Goal: Task Accomplishment & Management: Manage account settings

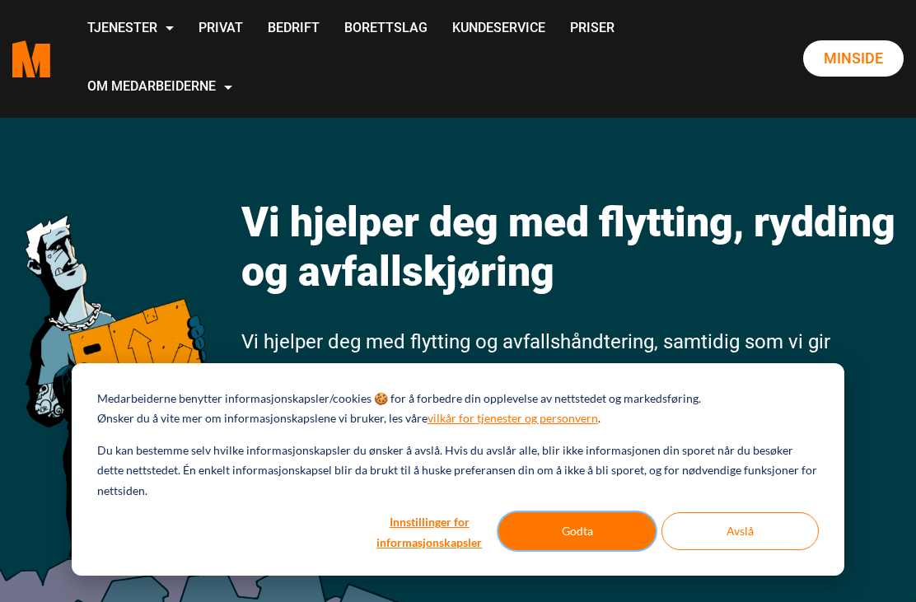
click at [589, 526] on button "Godta" at bounding box center [576, 531] width 157 height 38
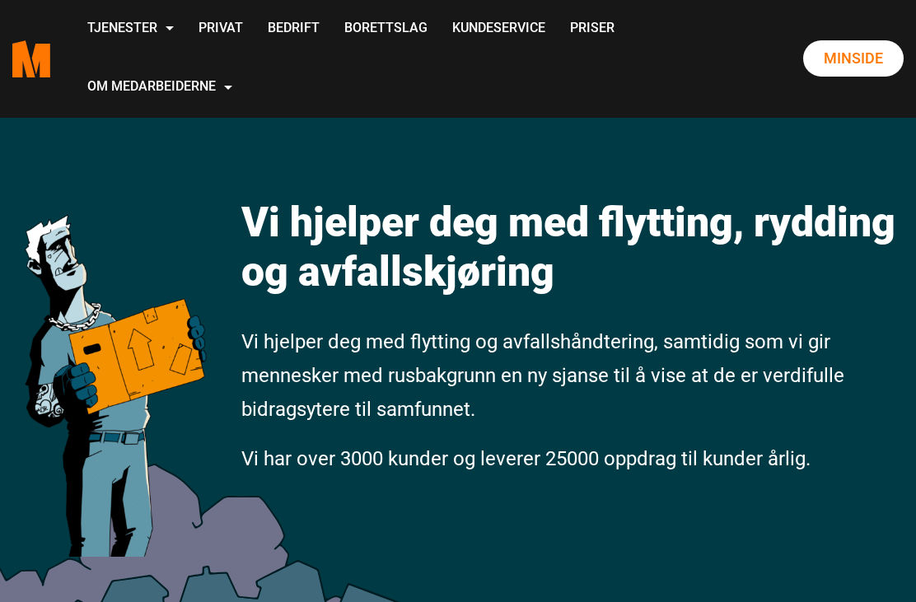
click at [874, 61] on link "Minside" at bounding box center [853, 58] width 100 height 36
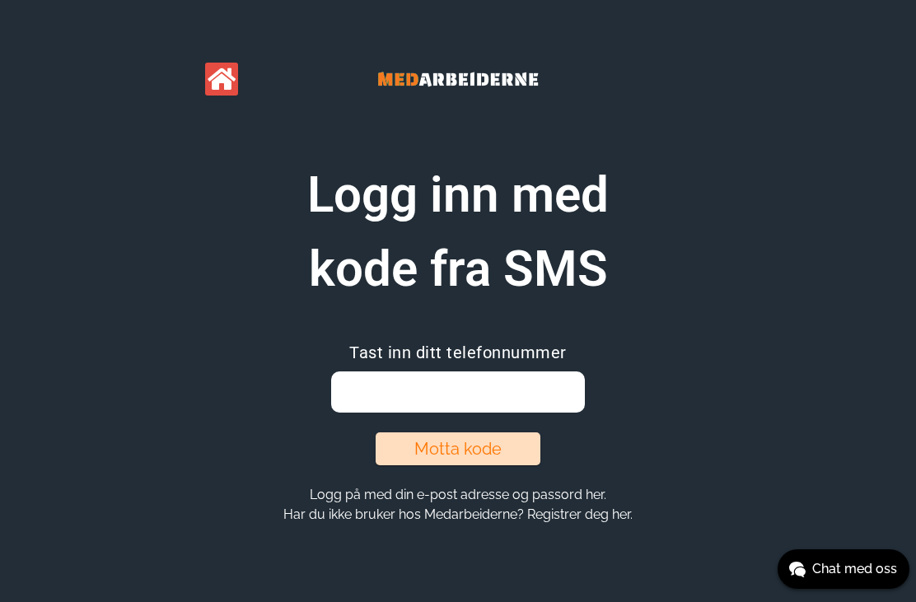
click at [363, 396] on input "email" at bounding box center [457, 391] width 253 height 41
type input "92043407"
click at [475, 450] on button "Motta kode" at bounding box center [457, 448] width 165 height 33
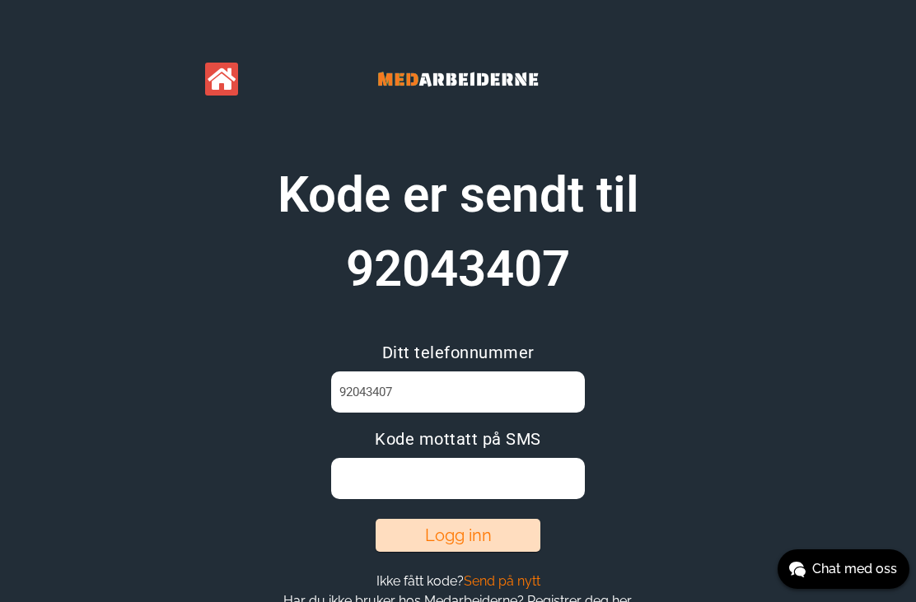
click at [382, 483] on input at bounding box center [457, 478] width 253 height 41
type input "KR5YAHZ6"
click at [493, 540] on button "Logg inn" at bounding box center [457, 535] width 165 height 33
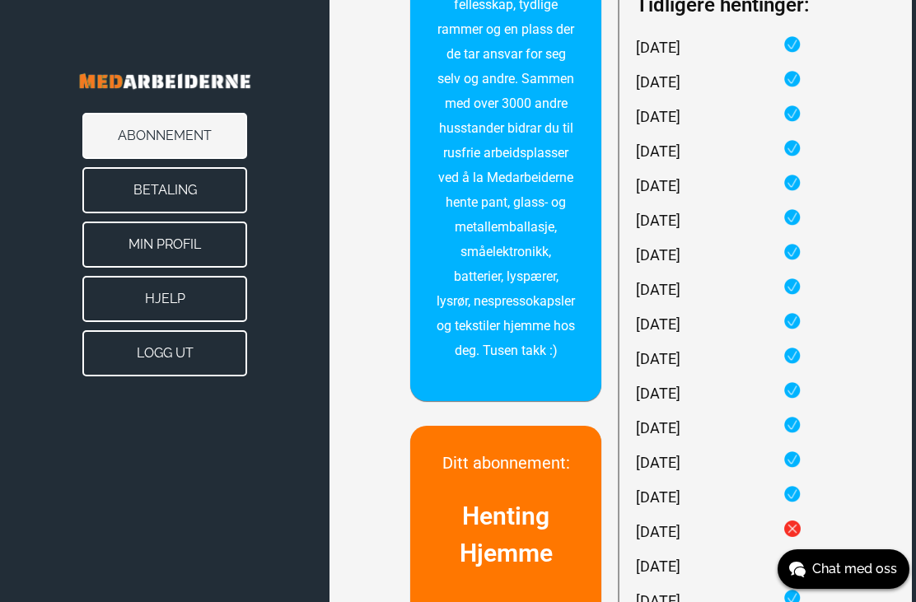
scroll to position [460, 4]
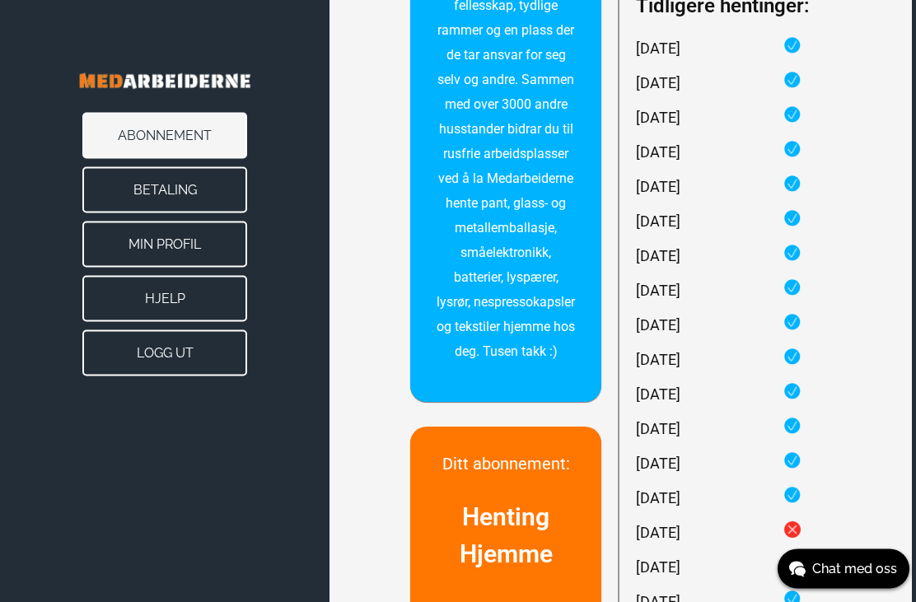
click at [199, 133] on button "Abonnement" at bounding box center [164, 136] width 165 height 46
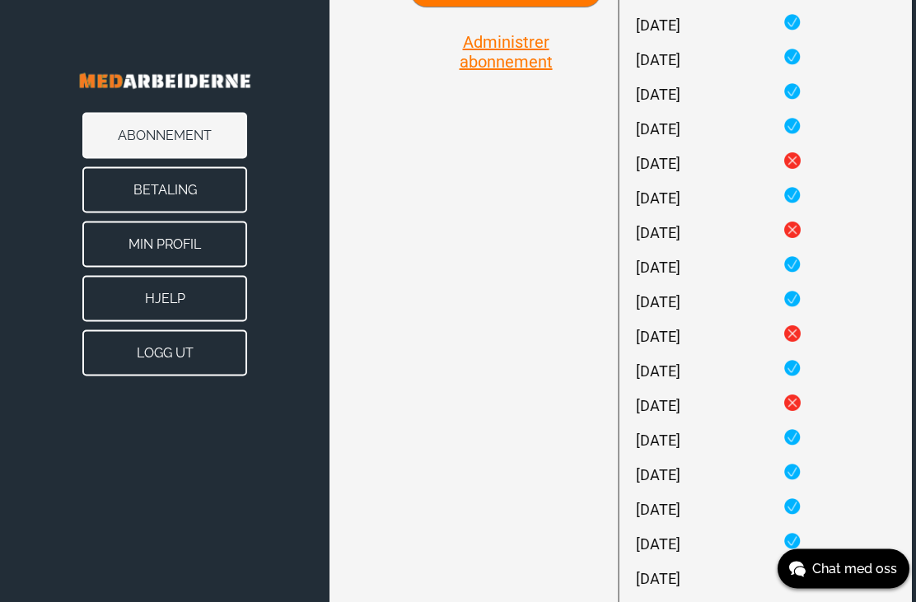
scroll to position [1060, 4]
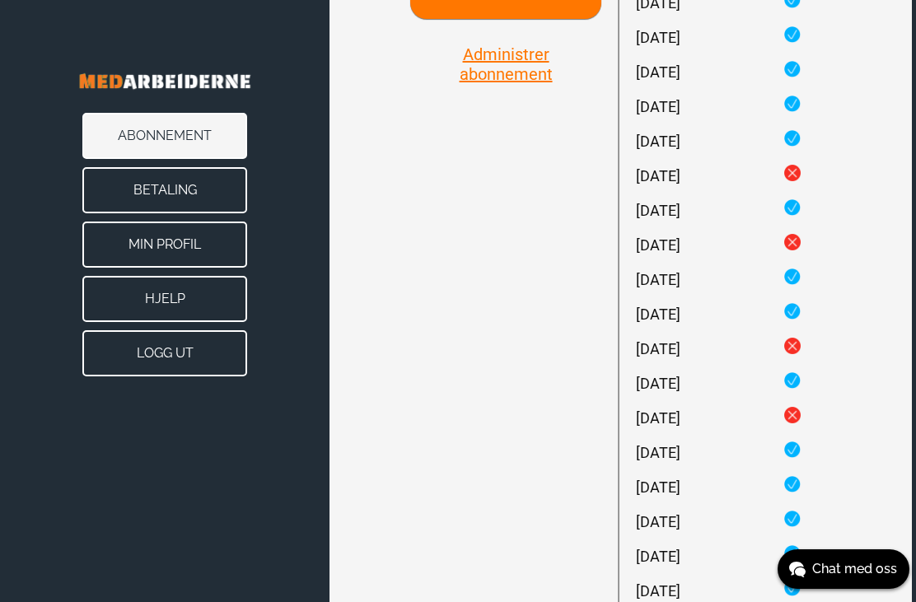
click at [523, 85] on button "Administrer abonnement" at bounding box center [505, 64] width 191 height 41
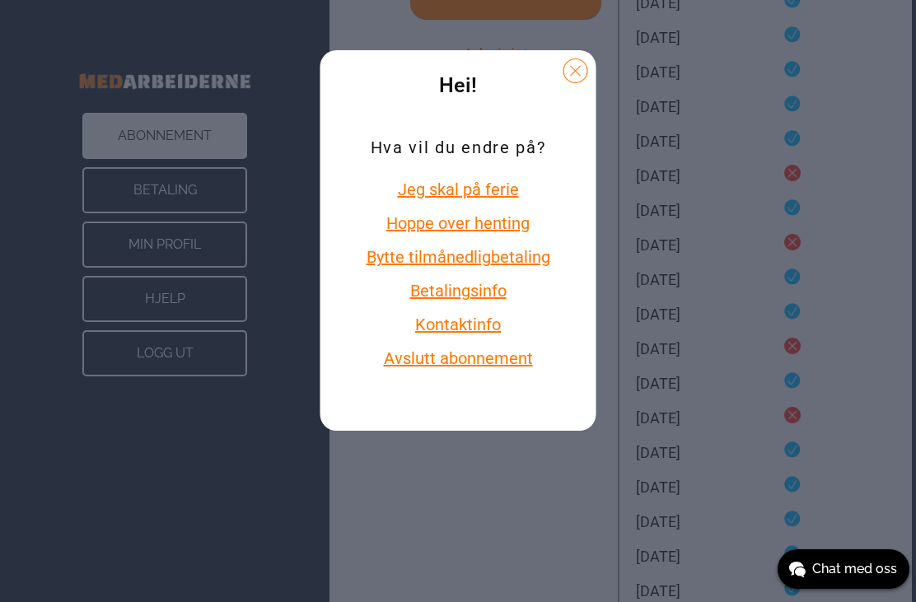
click at [498, 301] on button "Betalingsinfo" at bounding box center [457, 290] width 193 height 21
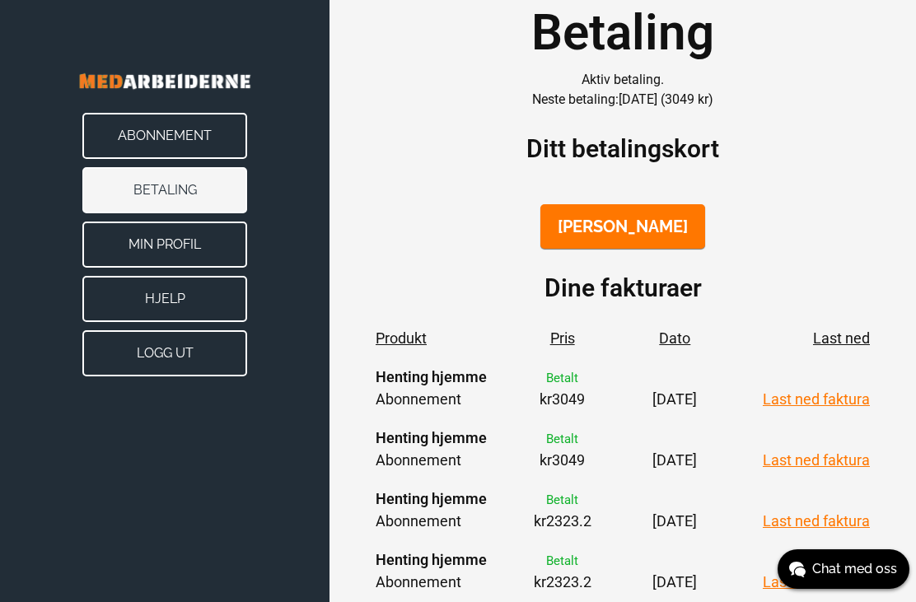
scroll to position [51, 0]
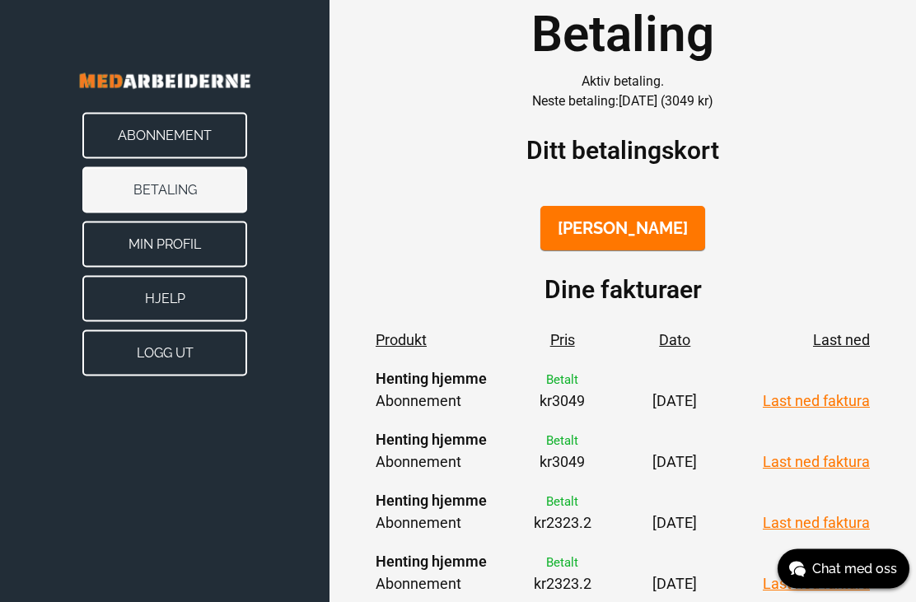
click at [172, 244] on button "Min Profil" at bounding box center [164, 244] width 165 height 46
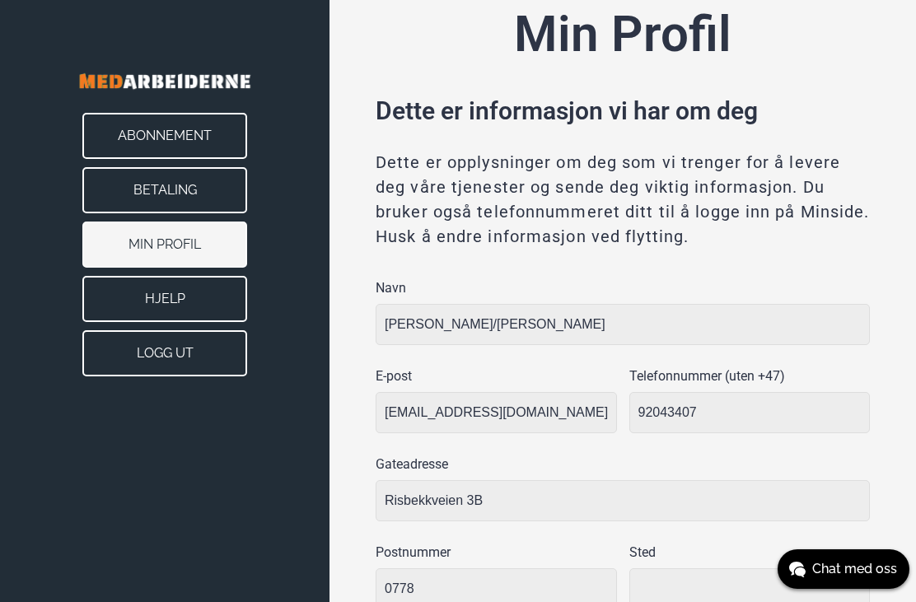
type input "Oslo"
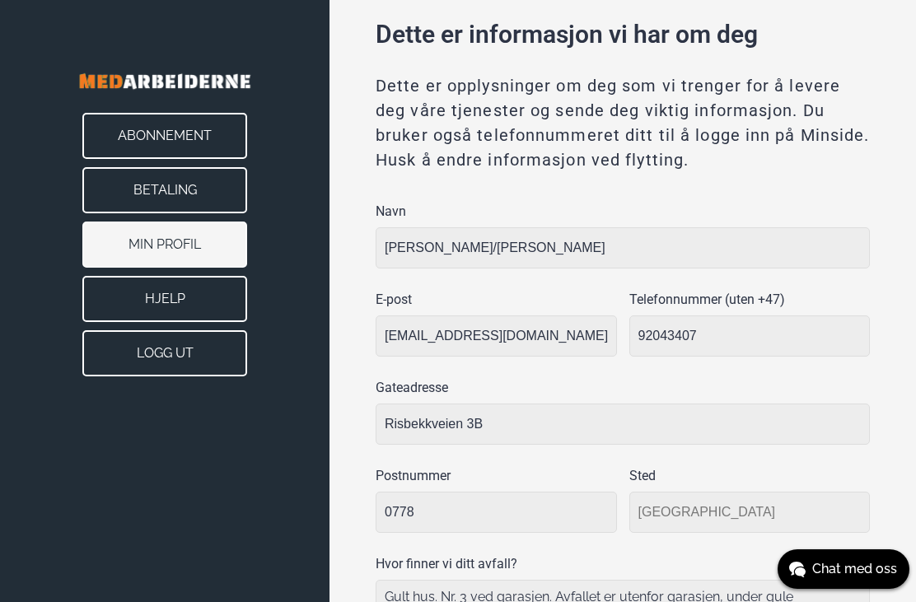
scroll to position [127, 0]
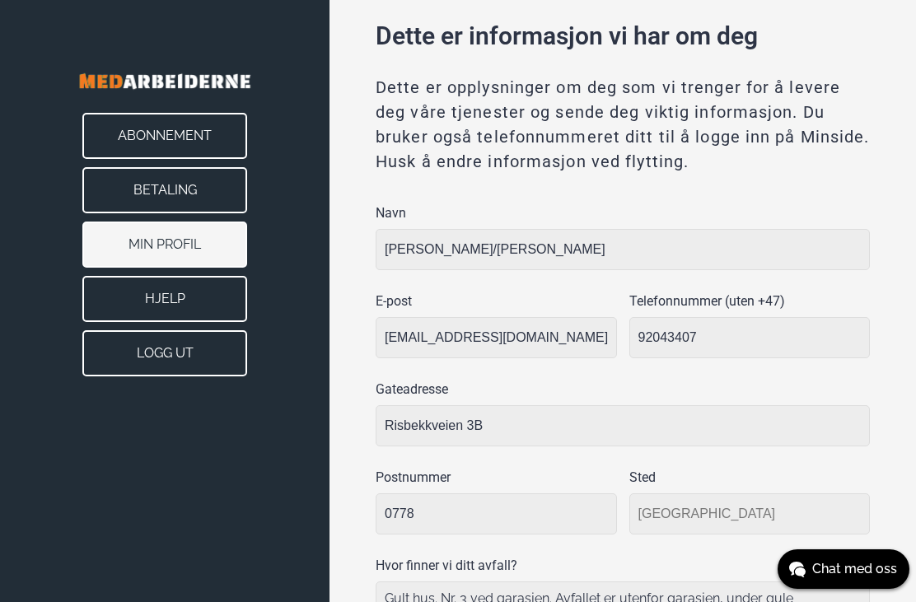
click at [468, 240] on input "Arvid Strand/Vibeke Nenseth" at bounding box center [622, 249] width 494 height 41
click at [472, 245] on input "Arvid Strand/Vibeke Nenseth" at bounding box center [622, 249] width 494 height 41
type input "Vibeke Nenseth"
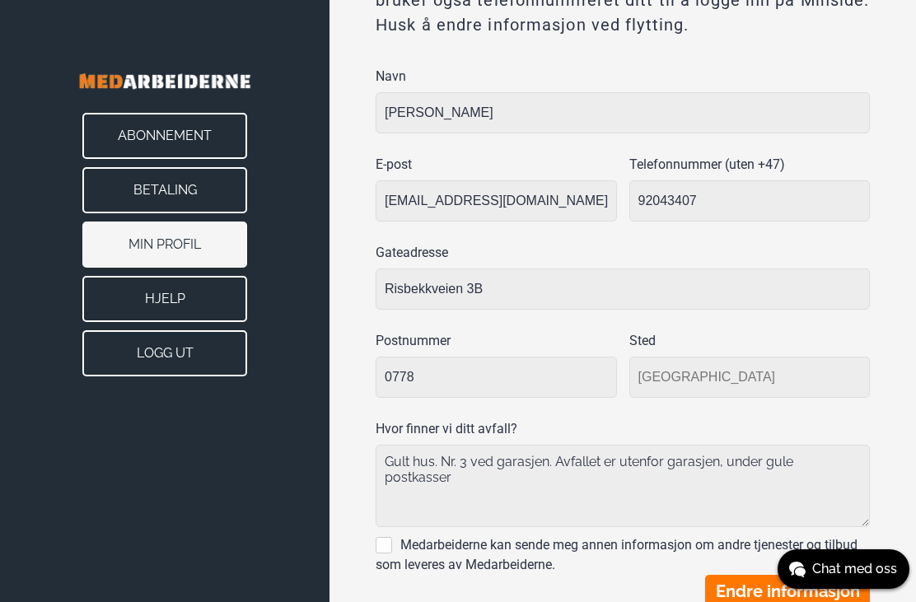
scroll to position [266, 0]
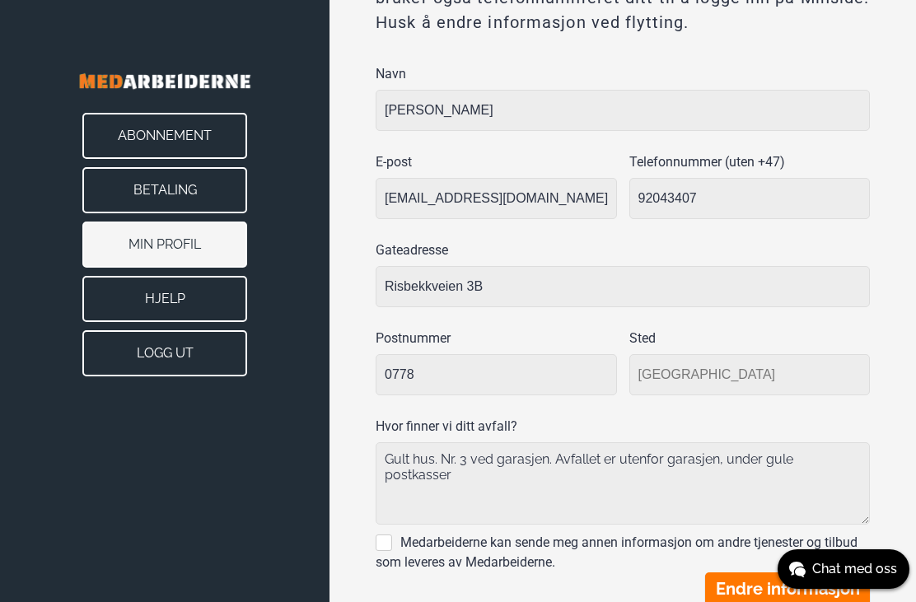
click at [815, 590] on button "Endre informasjon" at bounding box center [787, 588] width 165 height 33
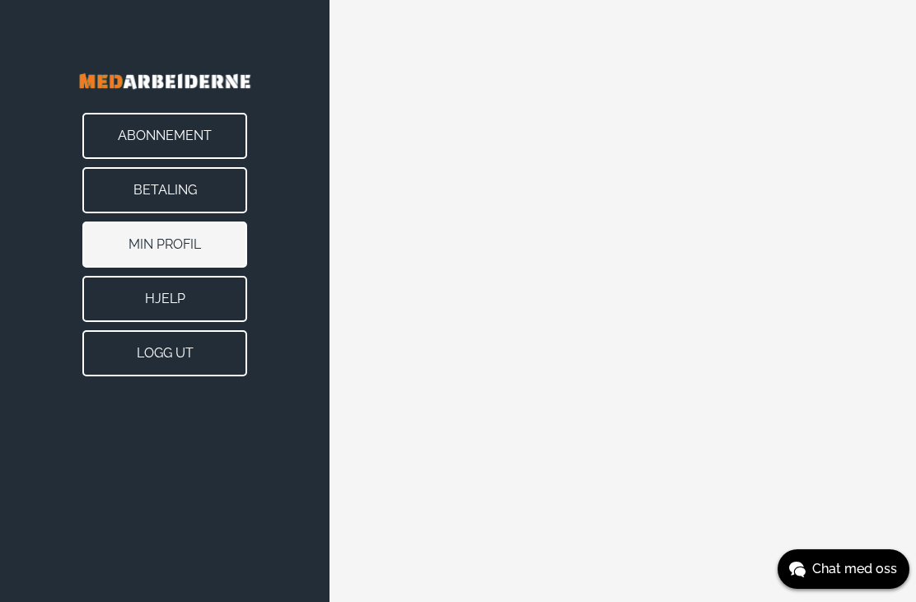
click at [204, 179] on button "Betaling" at bounding box center [164, 190] width 165 height 46
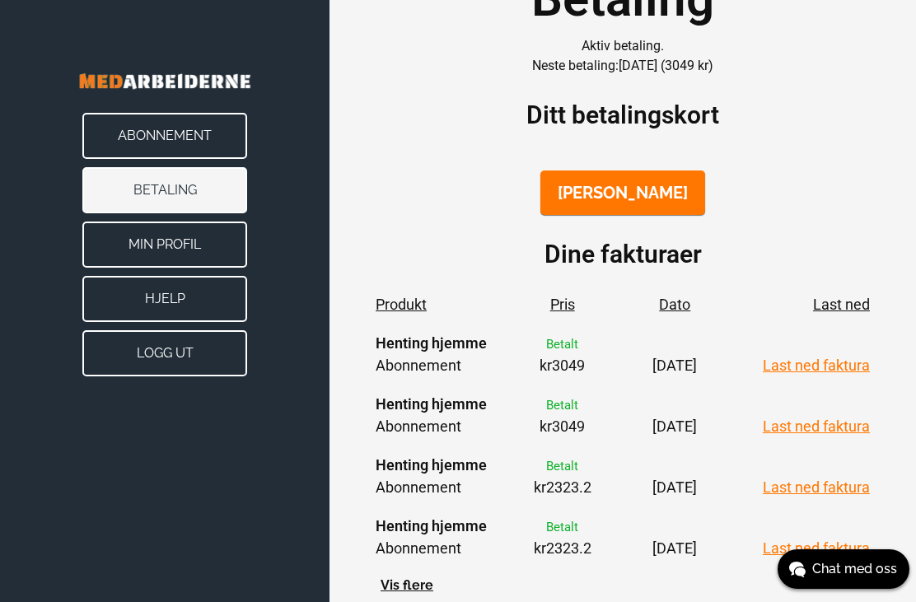
scroll to position [91, 0]
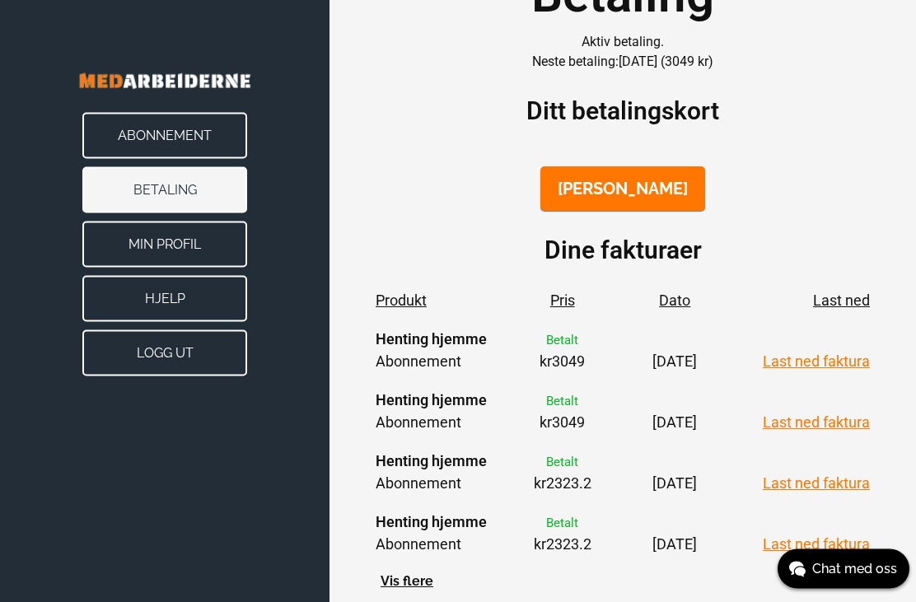
click at [653, 189] on button "Endre kort" at bounding box center [622, 189] width 165 height 44
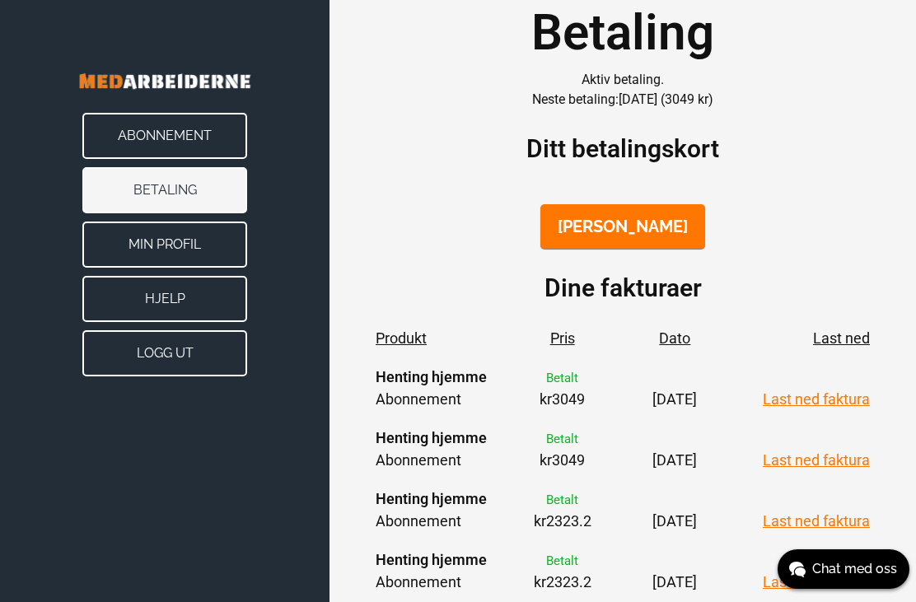
scroll to position [60, 0]
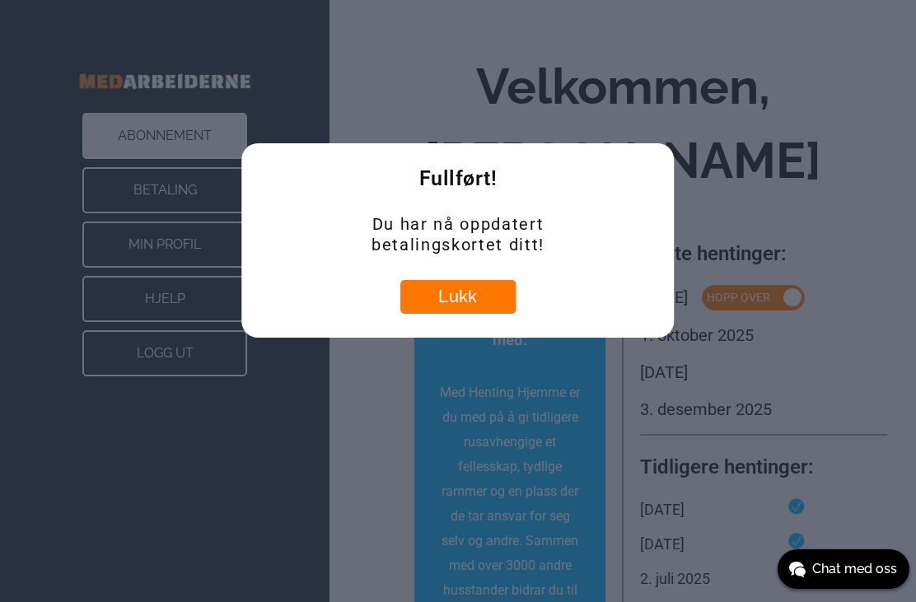
click at [469, 292] on button "Lukk" at bounding box center [457, 296] width 115 height 33
click at [496, 296] on button "Lukk" at bounding box center [457, 296] width 115 height 33
